Goal: Answer question/provide support

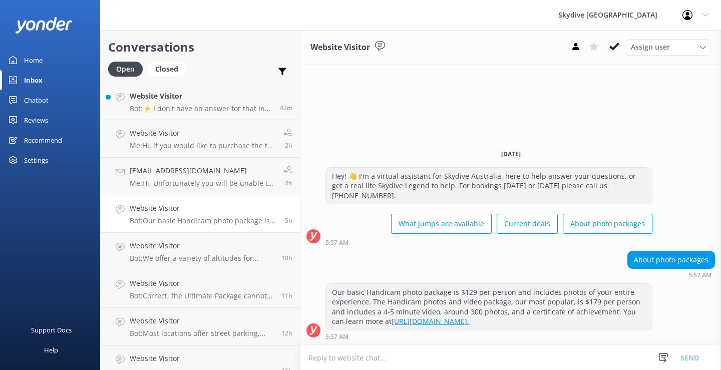
click at [229, 106] on p "Bot: ⚡ I don't have an answer for that in my knowledge base. Please try and rep…" at bounding box center [201, 108] width 143 height 9
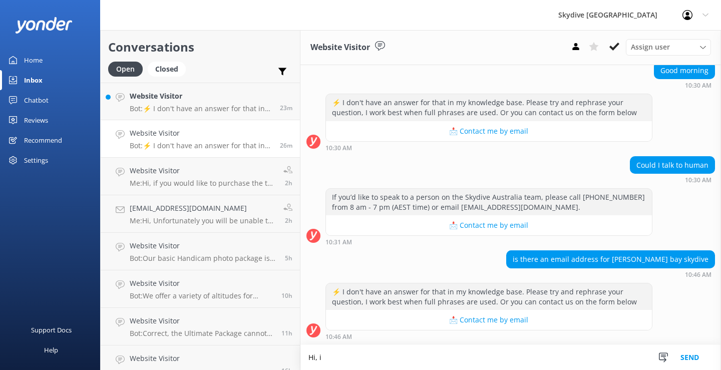
scroll to position [114, 0]
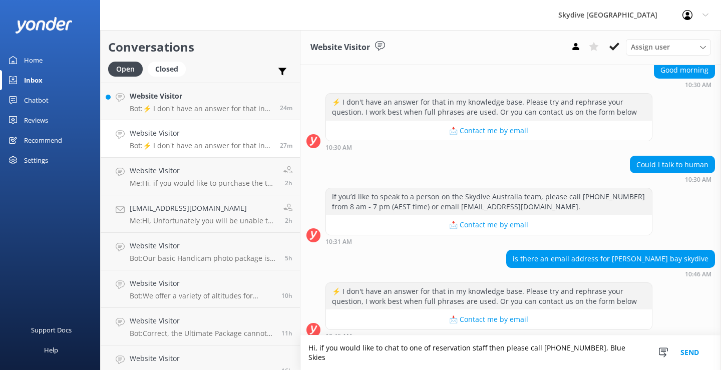
click at [580, 358] on textarea "Hi, if you would like to chat to one of reservation staff then please call [PHO…" at bounding box center [511, 353] width 421 height 35
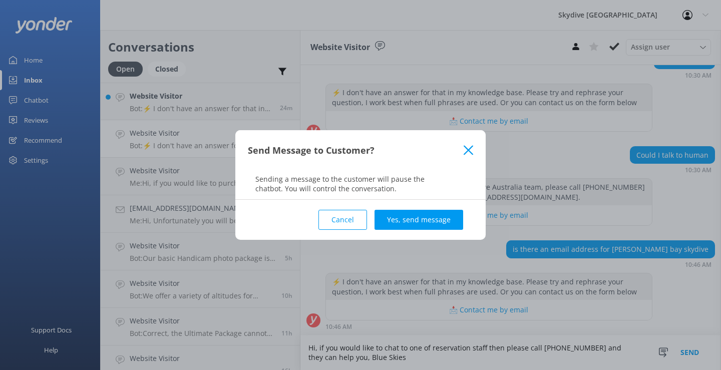
type textarea "Hi, if you would like to chat to one of reservation staff then please call [PHO…"
click at [421, 208] on div "Cancel Yes, send message" at bounding box center [360, 220] width 225 height 40
click at [419, 228] on button "Yes, send message" at bounding box center [419, 220] width 89 height 20
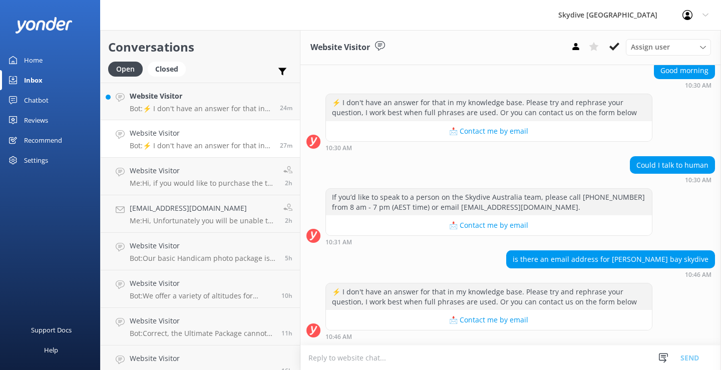
click at [419, 222] on button "📩 Contact me by email" at bounding box center [489, 225] width 326 height 20
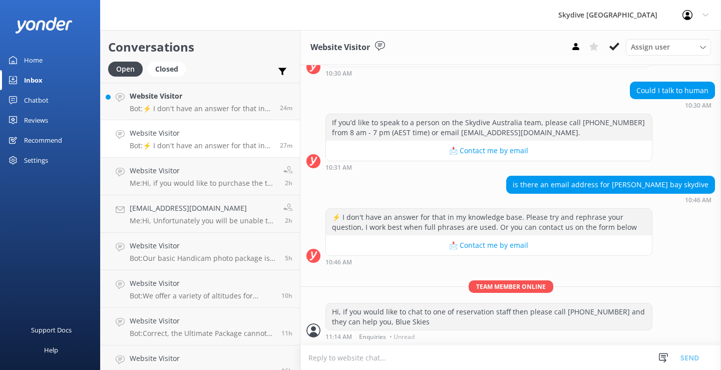
click at [174, 144] on p "Bot: ⚡ I don't have an answer for that in my knowledge base. Please try and rep…" at bounding box center [201, 145] width 143 height 9
click at [192, 101] on h4 "Website Visitor" at bounding box center [201, 96] width 143 height 11
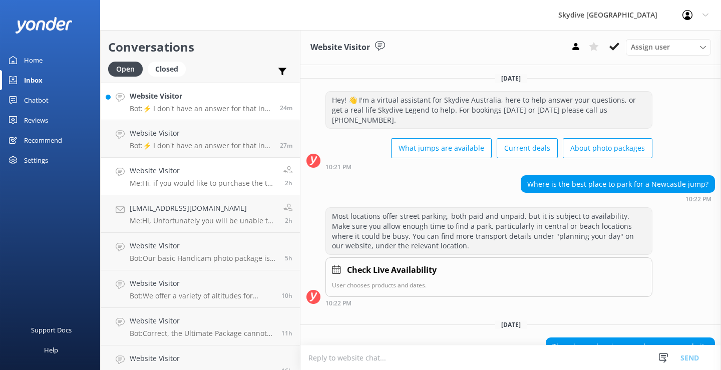
scroll to position [87, 0]
